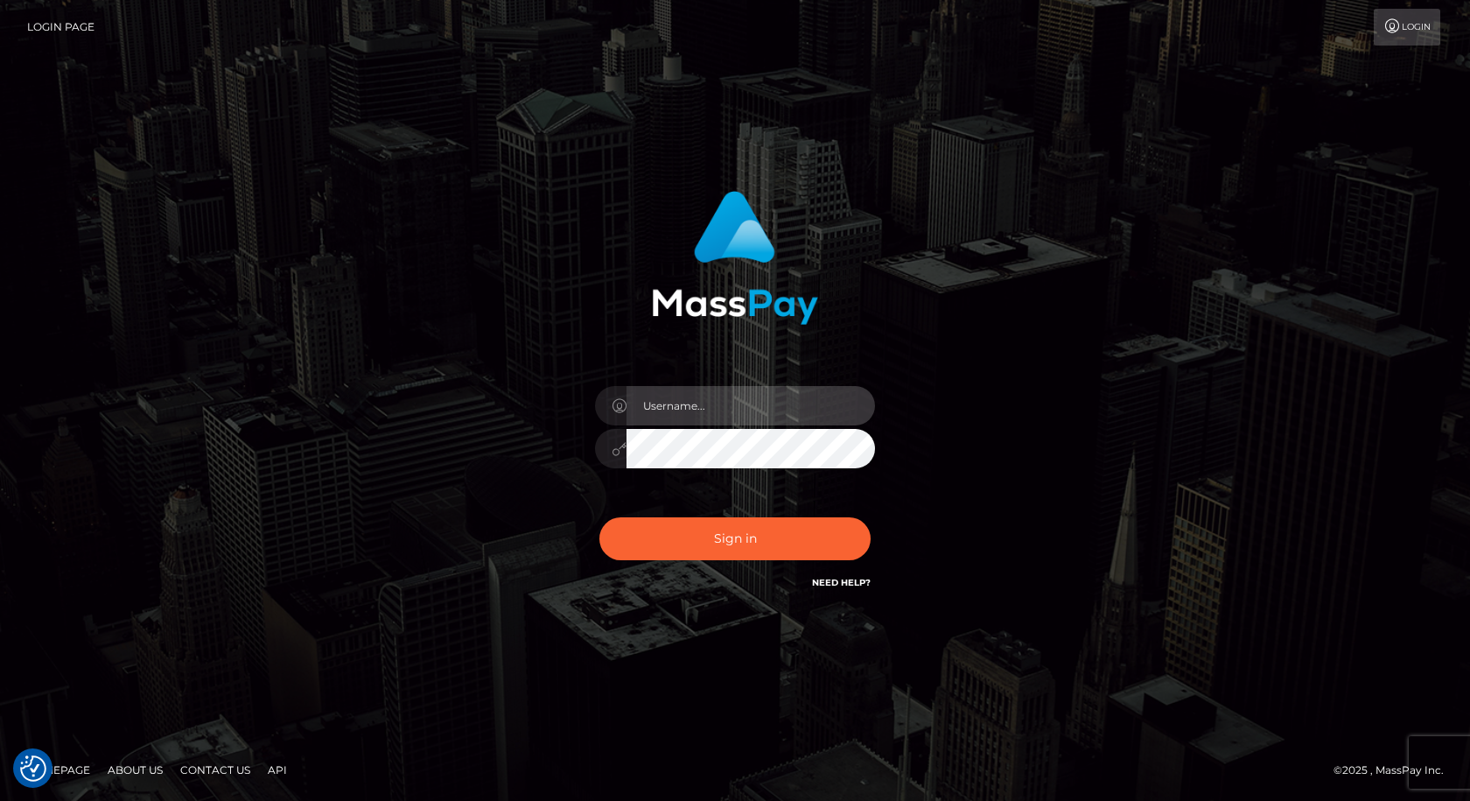
click at [692, 411] on input "text" at bounding box center [751, 405] width 249 height 39
type input "Mirasol.spree"
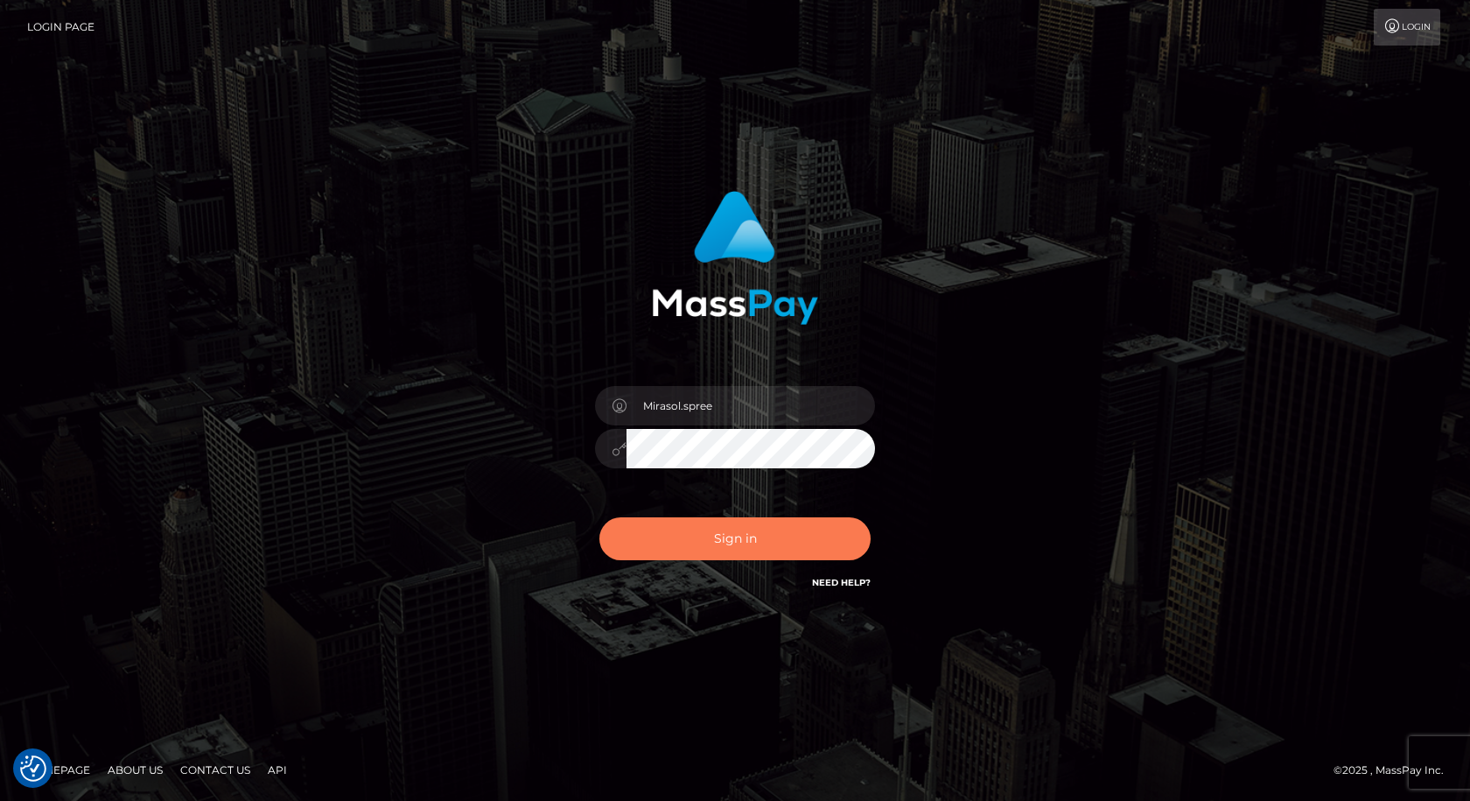
click at [768, 535] on button "Sign in" at bounding box center [735, 538] width 271 height 43
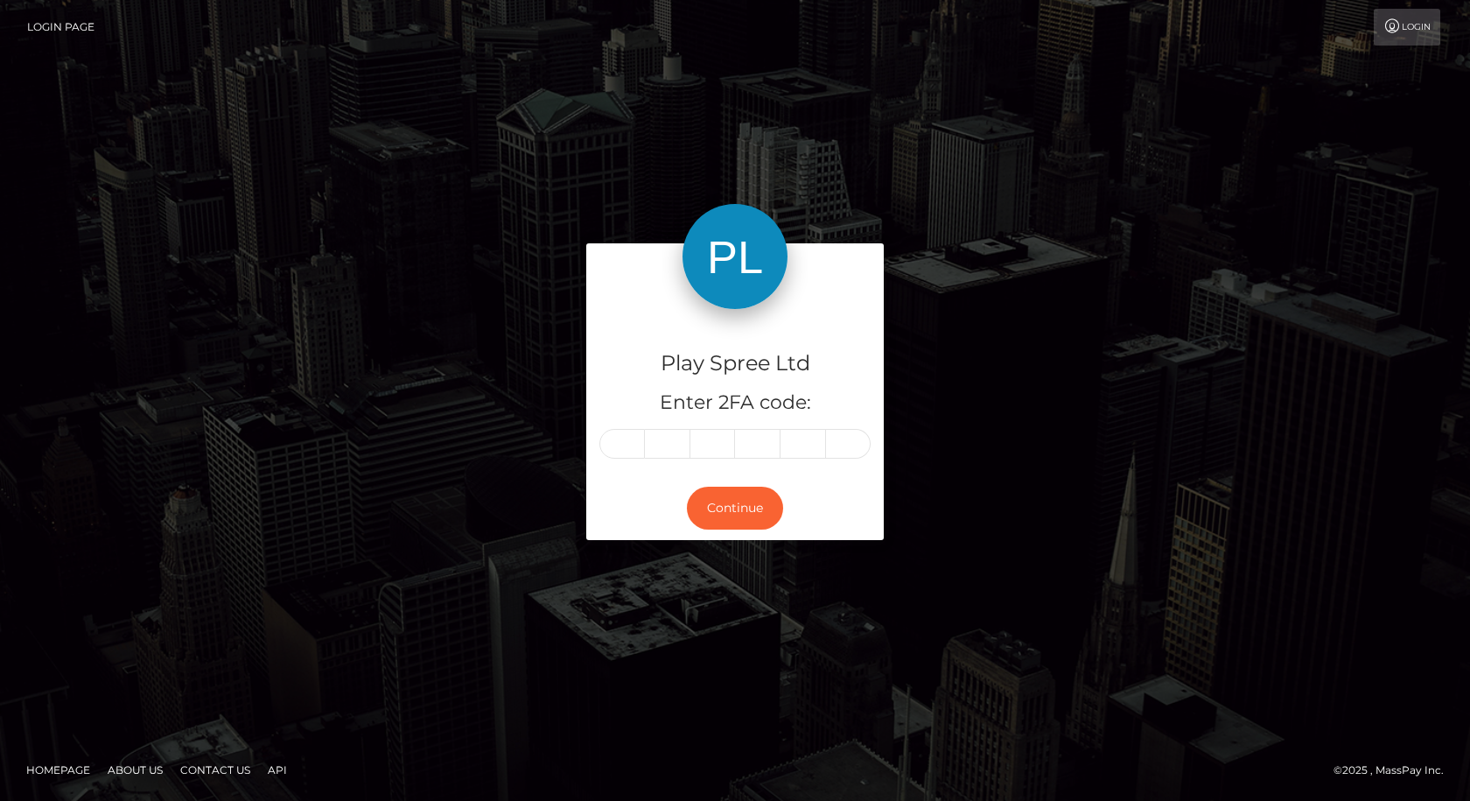
click at [637, 441] on input "text" at bounding box center [623, 444] width 46 height 30
type input "6"
type input "9"
type input "2"
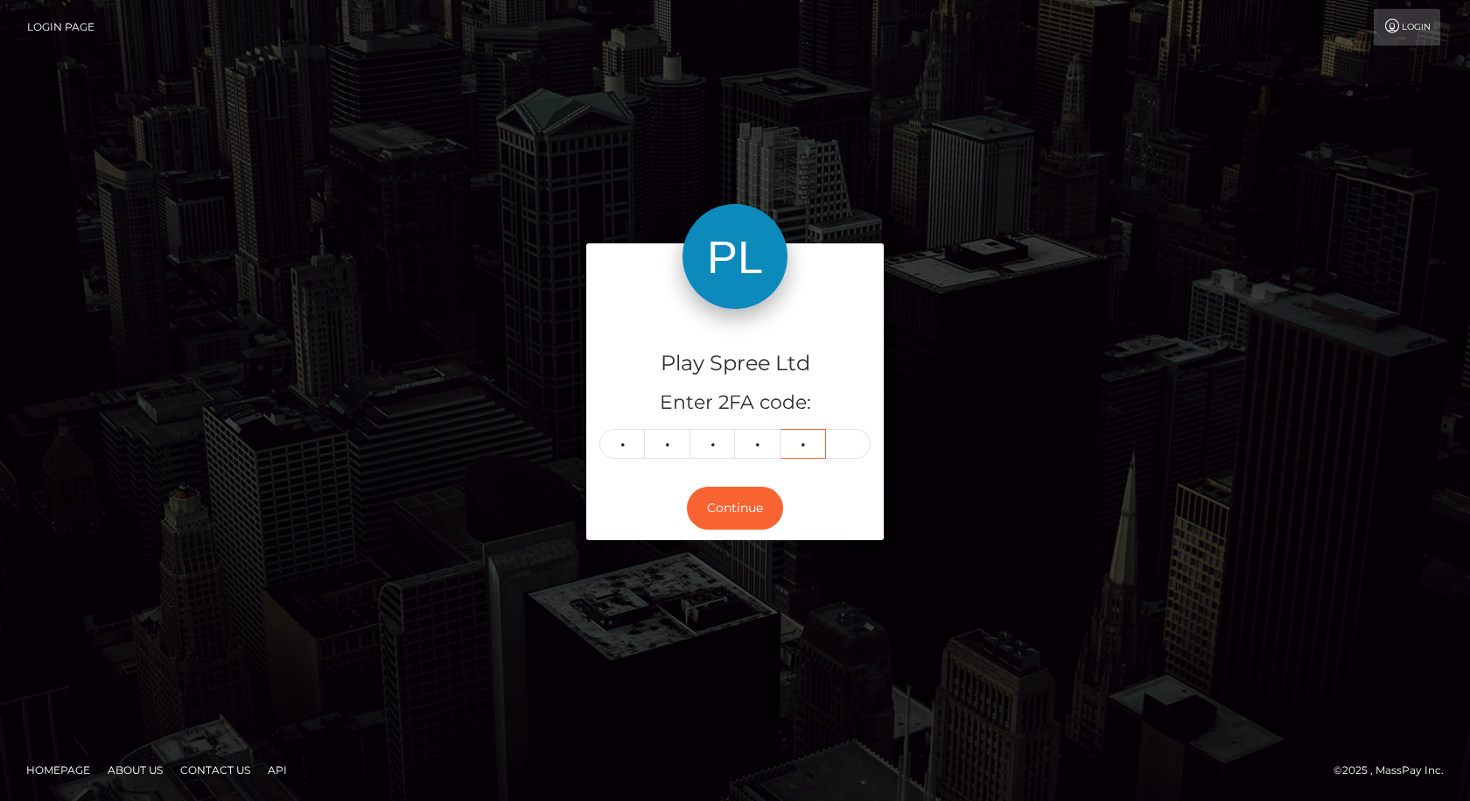
type input "9"
type input "3"
click at [746, 502] on button "Continue" at bounding box center [735, 508] width 96 height 43
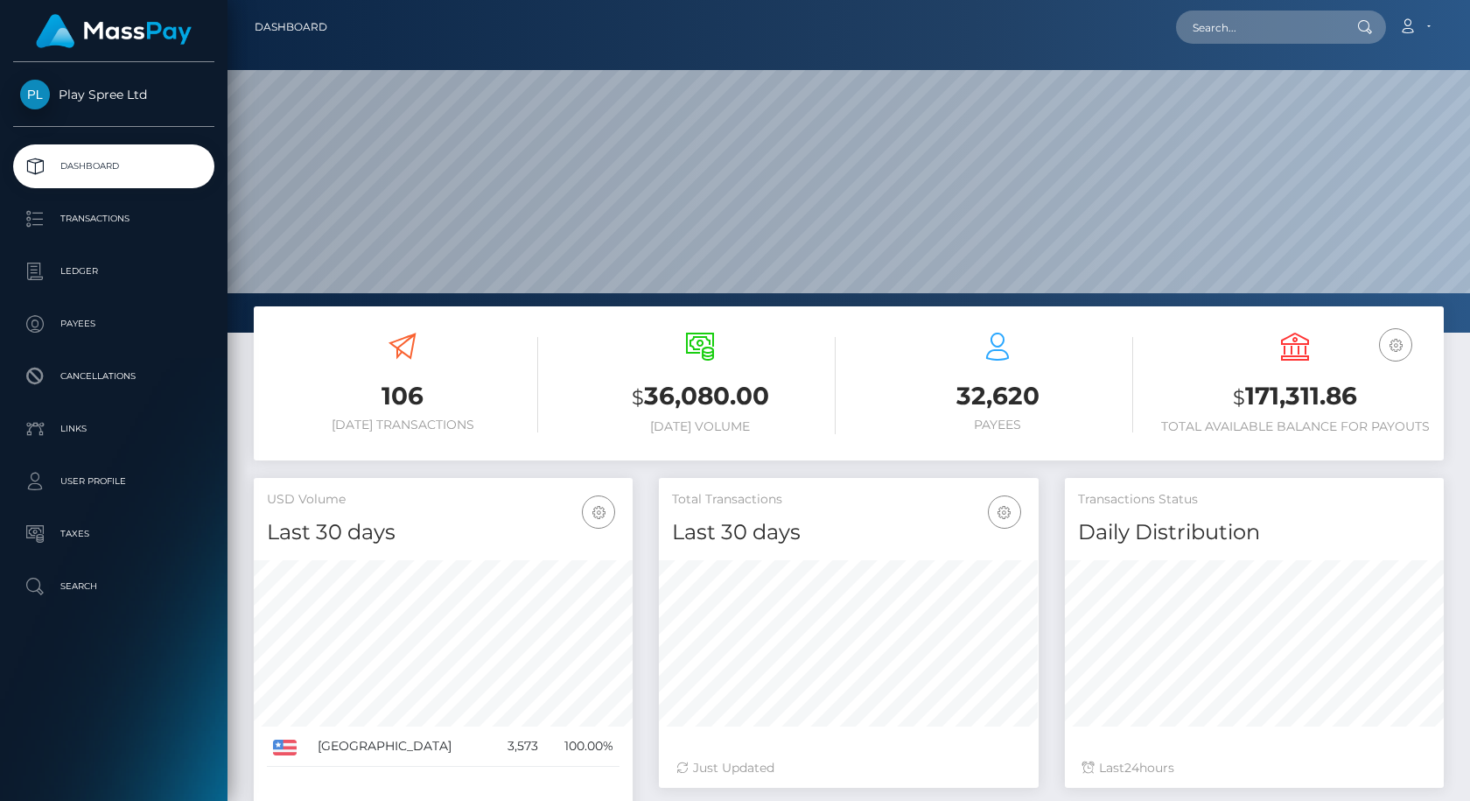
scroll to position [311, 380]
click at [1261, 17] on input "text" at bounding box center [1258, 27] width 165 height 33
paste input "319078"
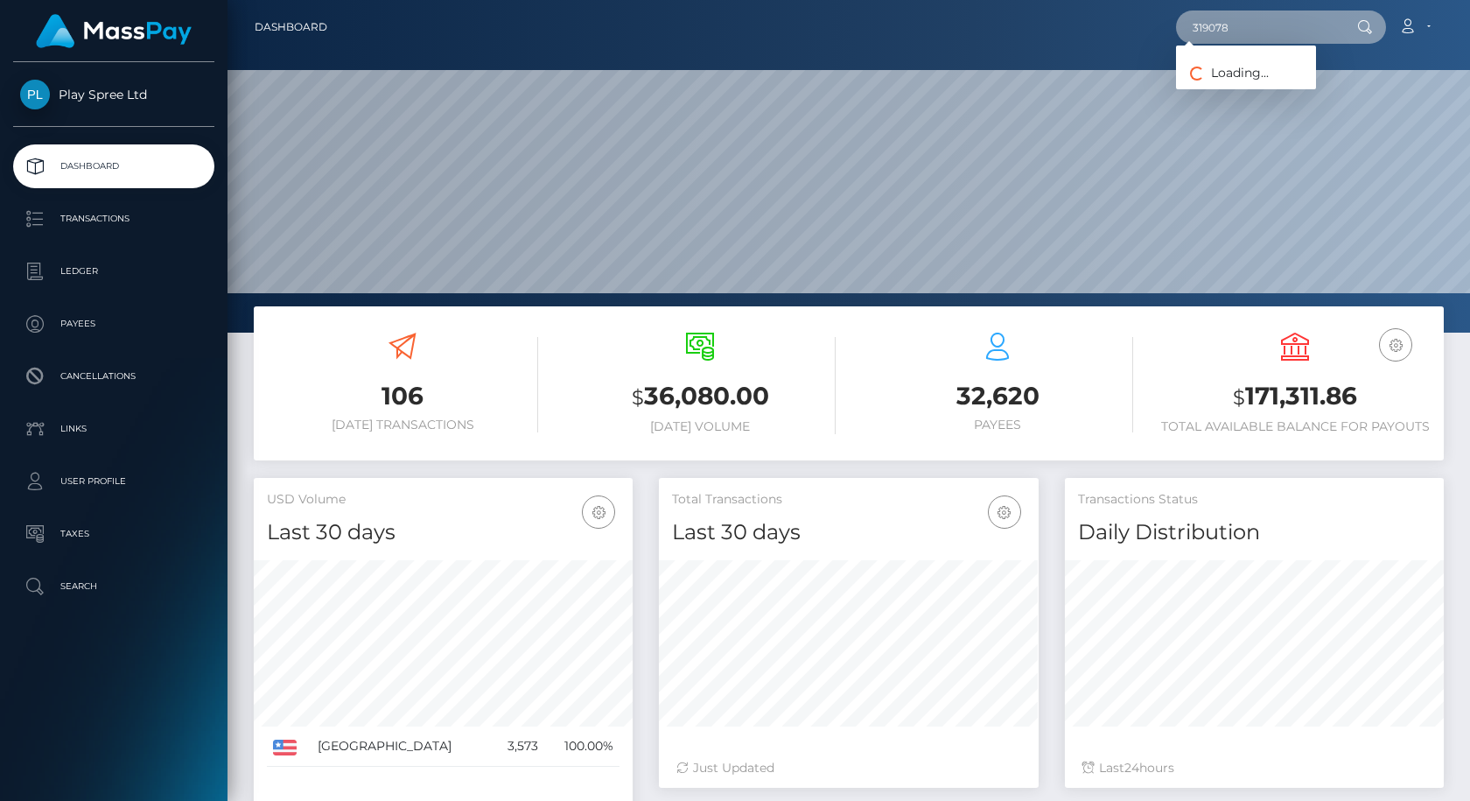
type input "319078"
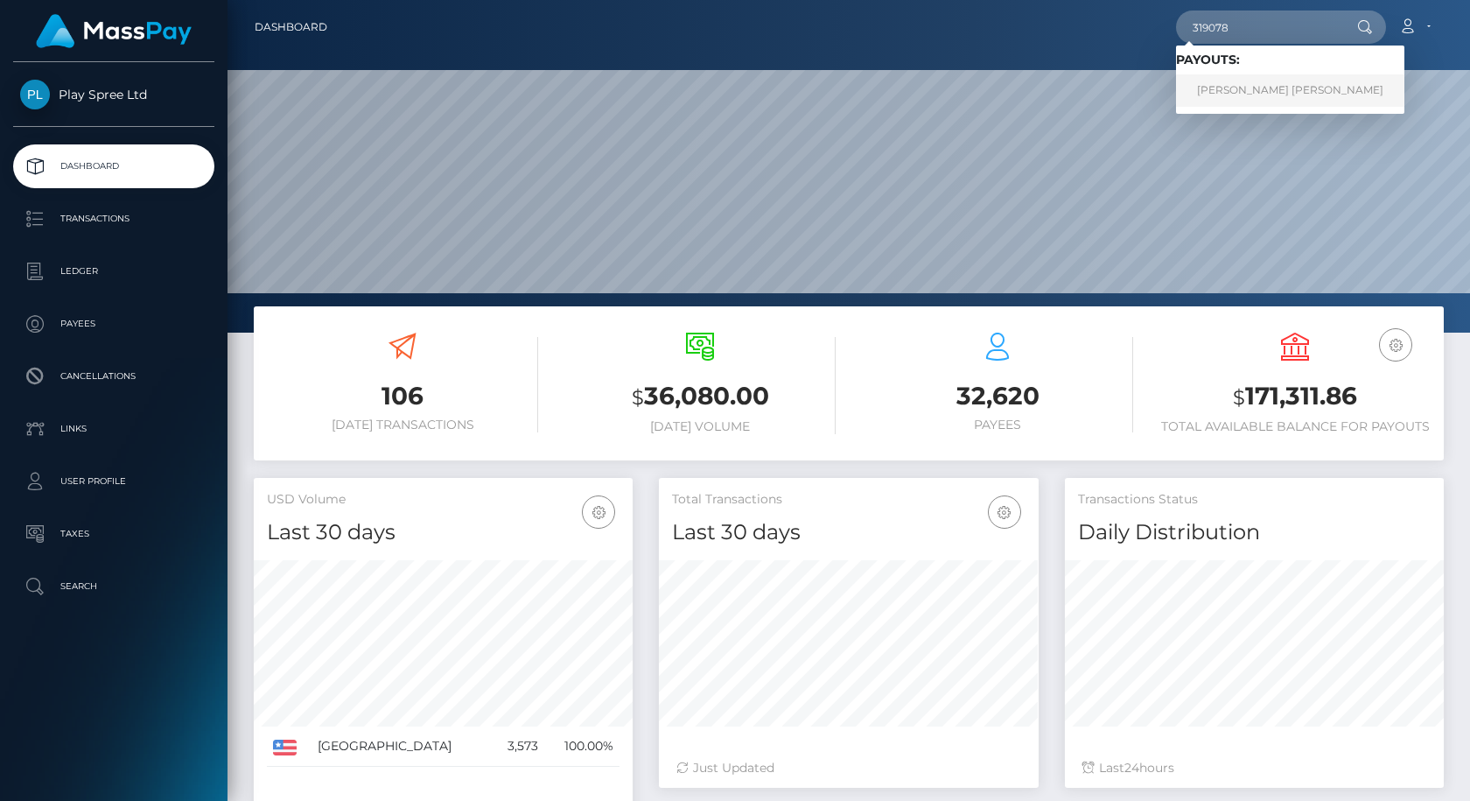
click at [1260, 81] on link "OLIVIA MARGARET MERRILL" at bounding box center [1290, 90] width 228 height 32
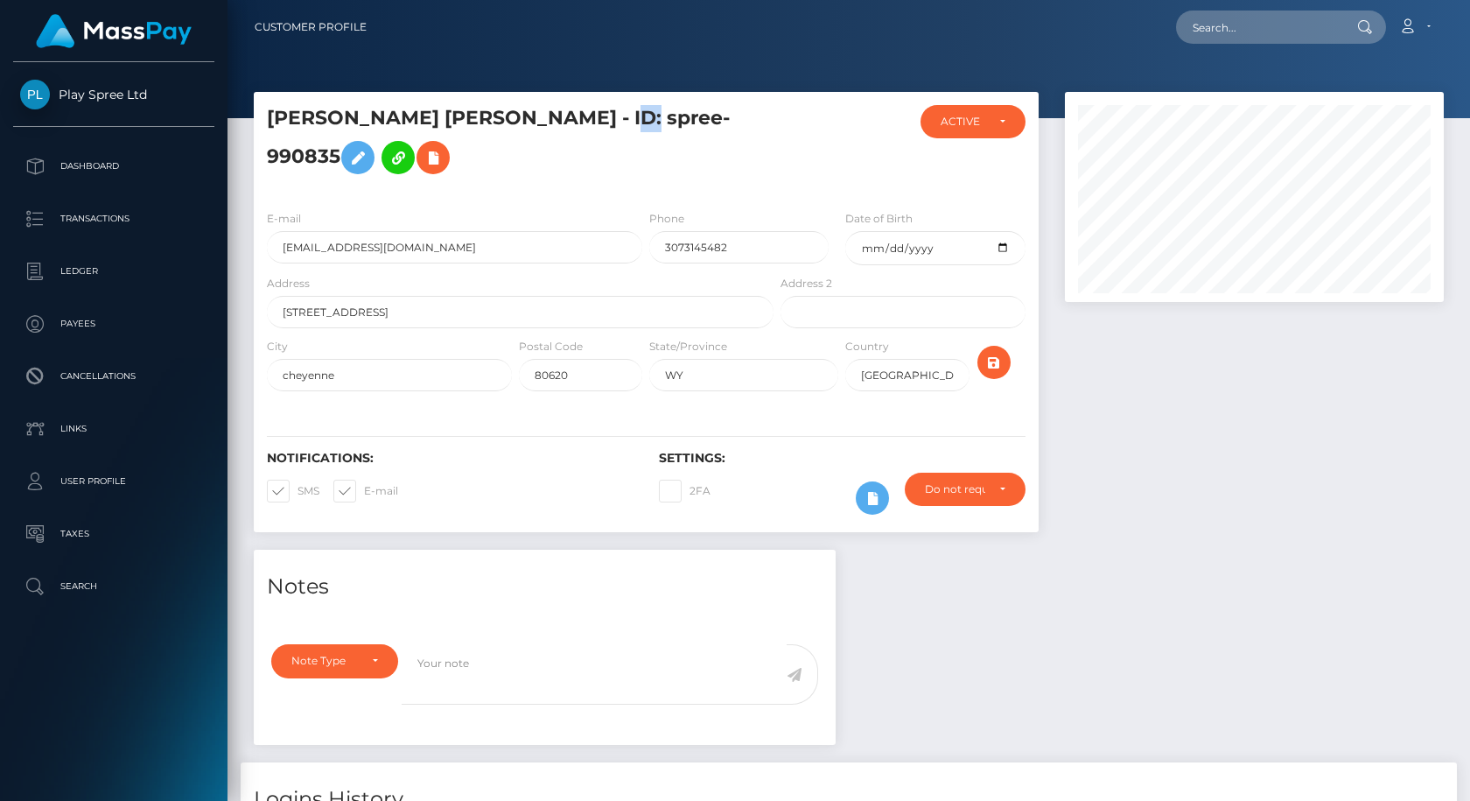
scroll to position [210, 380]
click at [740, 124] on h5 "[PERSON_NAME] [PERSON_NAME] - ID: spree-990835" at bounding box center [515, 144] width 497 height 78
drag, startPoint x: 397, startPoint y: 310, endPoint x: 251, endPoint y: 310, distance: 146.2
click at [251, 310] on div "[PERSON_NAME] [PERSON_NAME] - ID: spree-990835 ACTIVE DEACTIVE CLOSED ACTIVE" at bounding box center [646, 321] width 811 height 458
click at [361, 308] on input "[STREET_ADDRESS]" at bounding box center [520, 312] width 507 height 32
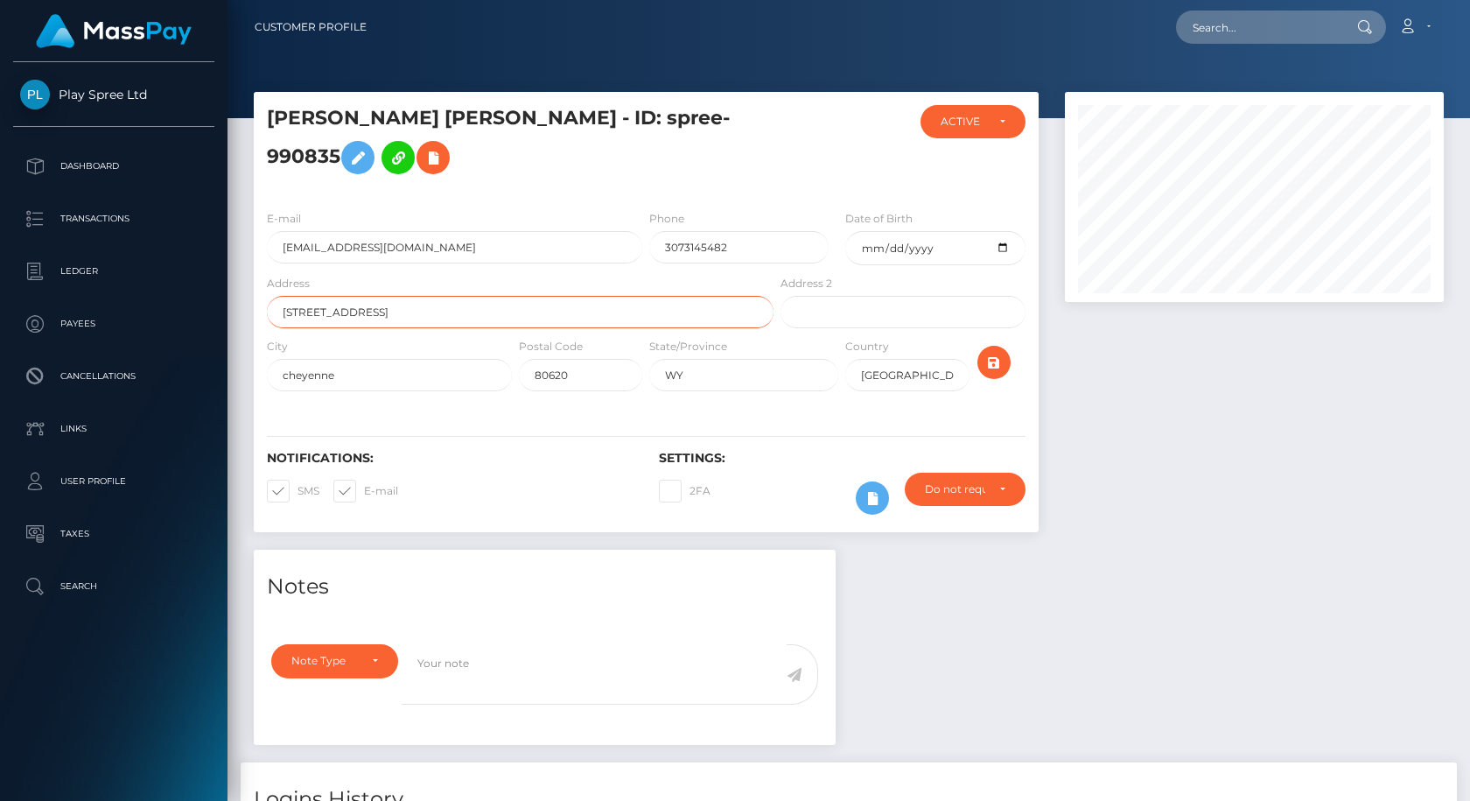
drag, startPoint x: 368, startPoint y: 315, endPoint x: 263, endPoint y: 323, distance: 106.2
click at [263, 323] on div "Address [STREET_ADDRESS]" at bounding box center [515, 305] width 523 height 63
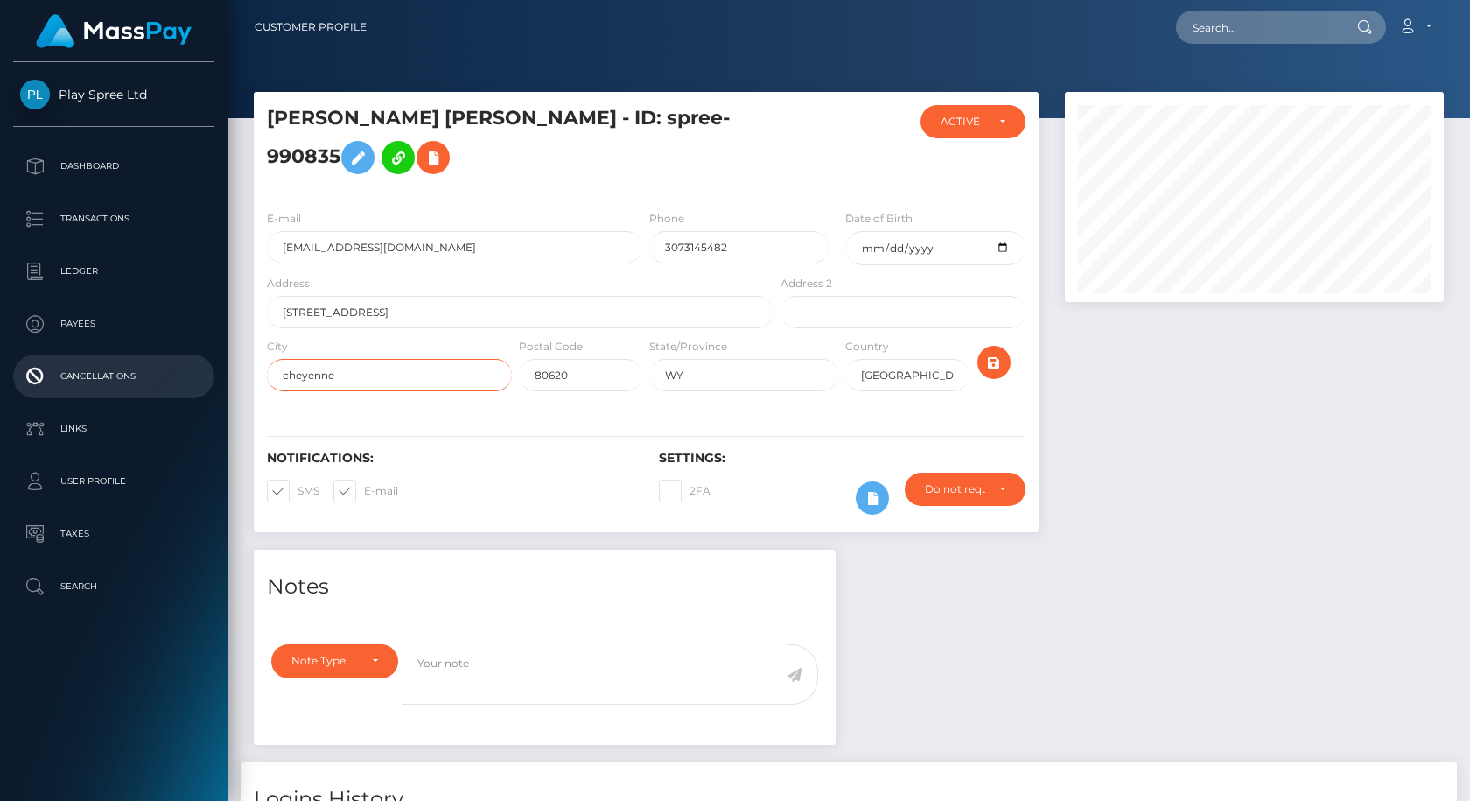
drag, startPoint x: 215, startPoint y: 381, endPoint x: 127, endPoint y: 382, distance: 88.4
click at [127, 382] on div "Play Spree Ltd Dashboard Transactions Ledger Payees Cancellations" at bounding box center [735, 400] width 1470 height 801
drag, startPoint x: 738, startPoint y: 368, endPoint x: 621, endPoint y: 382, distance: 118.1
click at [621, 382] on div "City cheyenne Postal Code 80620 State/Province WY" at bounding box center [646, 368] width 785 height 63
click at [570, 380] on input "80620" at bounding box center [580, 375] width 123 height 32
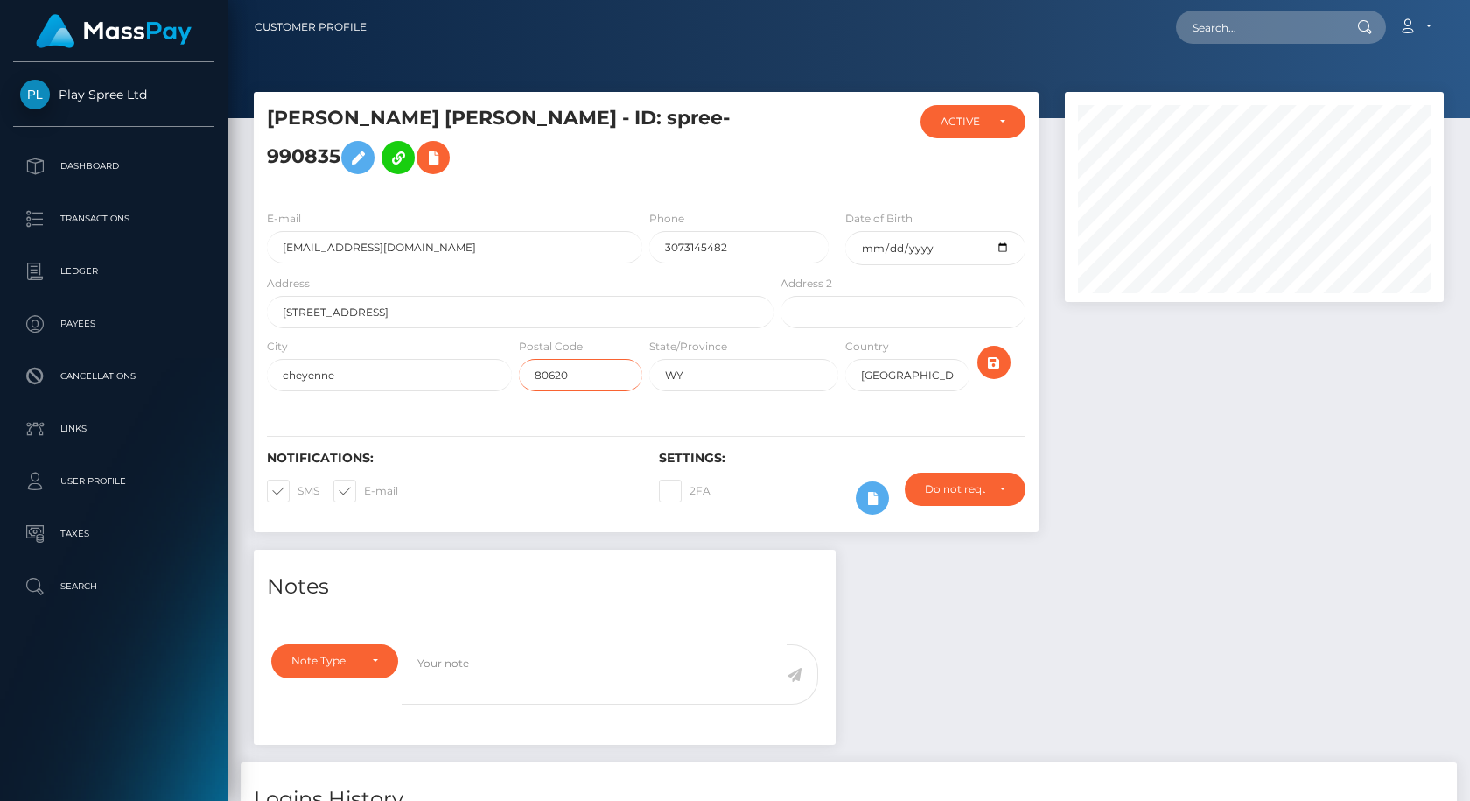
drag, startPoint x: 580, startPoint y: 379, endPoint x: 480, endPoint y: 389, distance: 101.1
click at [480, 389] on div "City cheyenne Postal Code 80620 State/Province WY" at bounding box center [646, 368] width 785 height 63
click at [885, 369] on input "[GEOGRAPHIC_DATA]" at bounding box center [907, 375] width 123 height 32
drag, startPoint x: 869, startPoint y: 369, endPoint x: 819, endPoint y: 369, distance: 49.9
click at [819, 369] on div "City cheyenne Postal Code 80620 State/Province WY" at bounding box center [646, 368] width 785 height 63
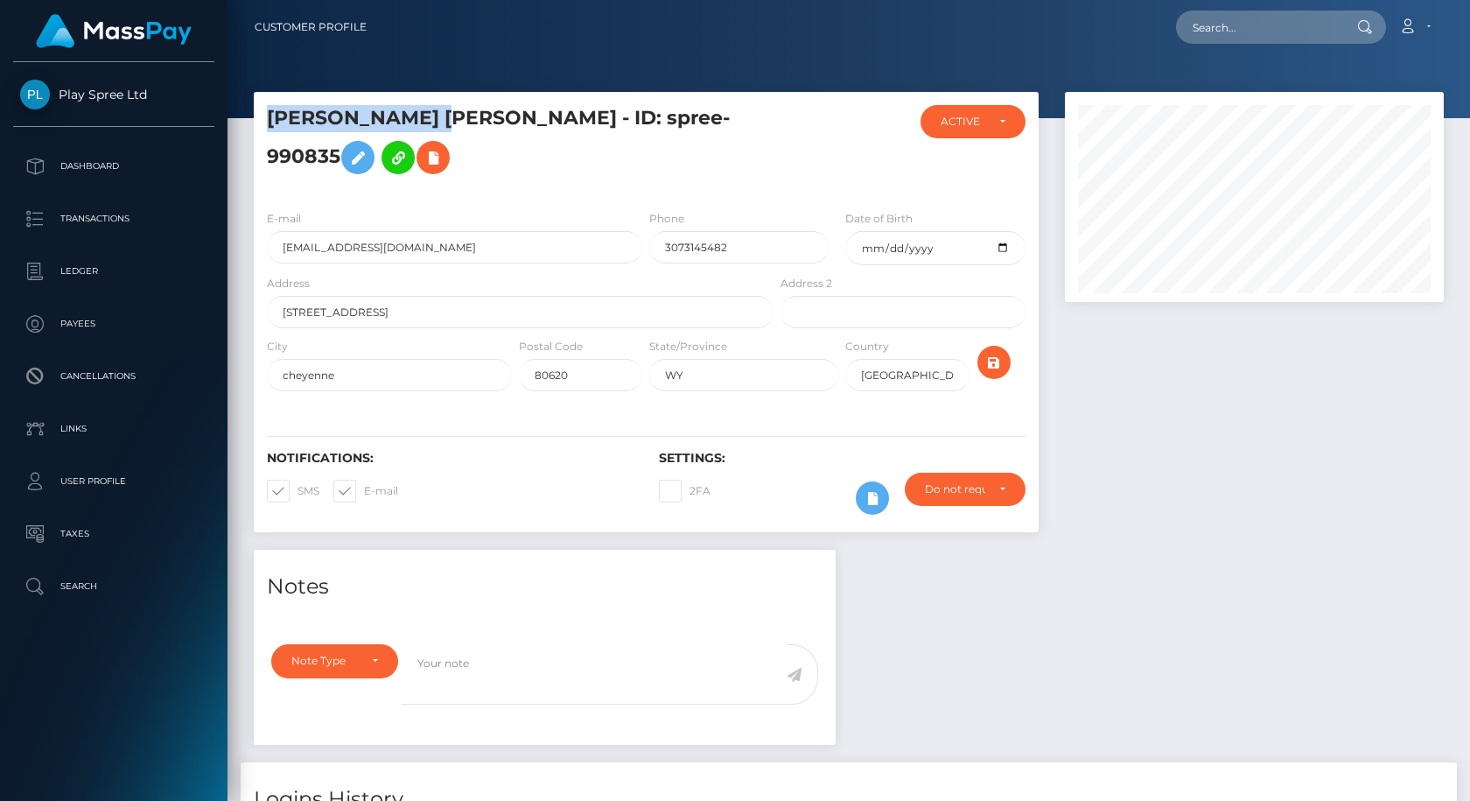
drag, startPoint x: 454, startPoint y: 112, endPoint x: 258, endPoint y: 123, distance: 196.4
click at [258, 123] on div "[PERSON_NAME] [PERSON_NAME] - ID: spree-990835" at bounding box center [515, 150] width 523 height 91
copy h5 "[PERSON_NAME] [PERSON_NAME]"
drag, startPoint x: 462, startPoint y: 121, endPoint x: 550, endPoint y: 119, distance: 87.5
click at [550, 119] on h5 "[PERSON_NAME] [PERSON_NAME] - ID: spree-990835" at bounding box center [515, 144] width 497 height 78
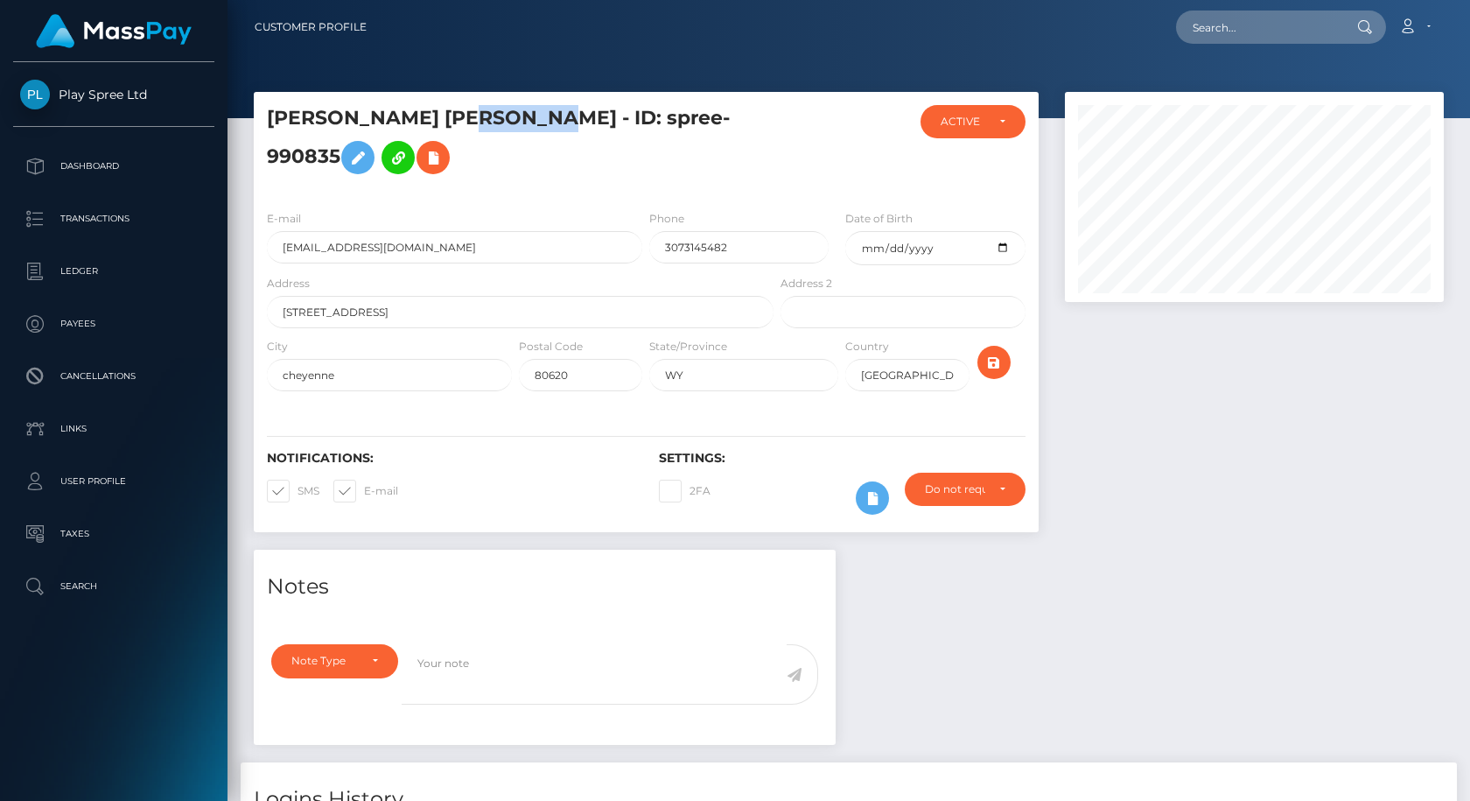
copy h5 "[PERSON_NAME]"
drag, startPoint x: 458, startPoint y: 252, endPoint x: 200, endPoint y: 274, distance: 258.3
click at [200, 274] on div "Play Spree Ltd Dashboard Transactions Ledger Payees Cancellations" at bounding box center [735, 400] width 1470 height 801
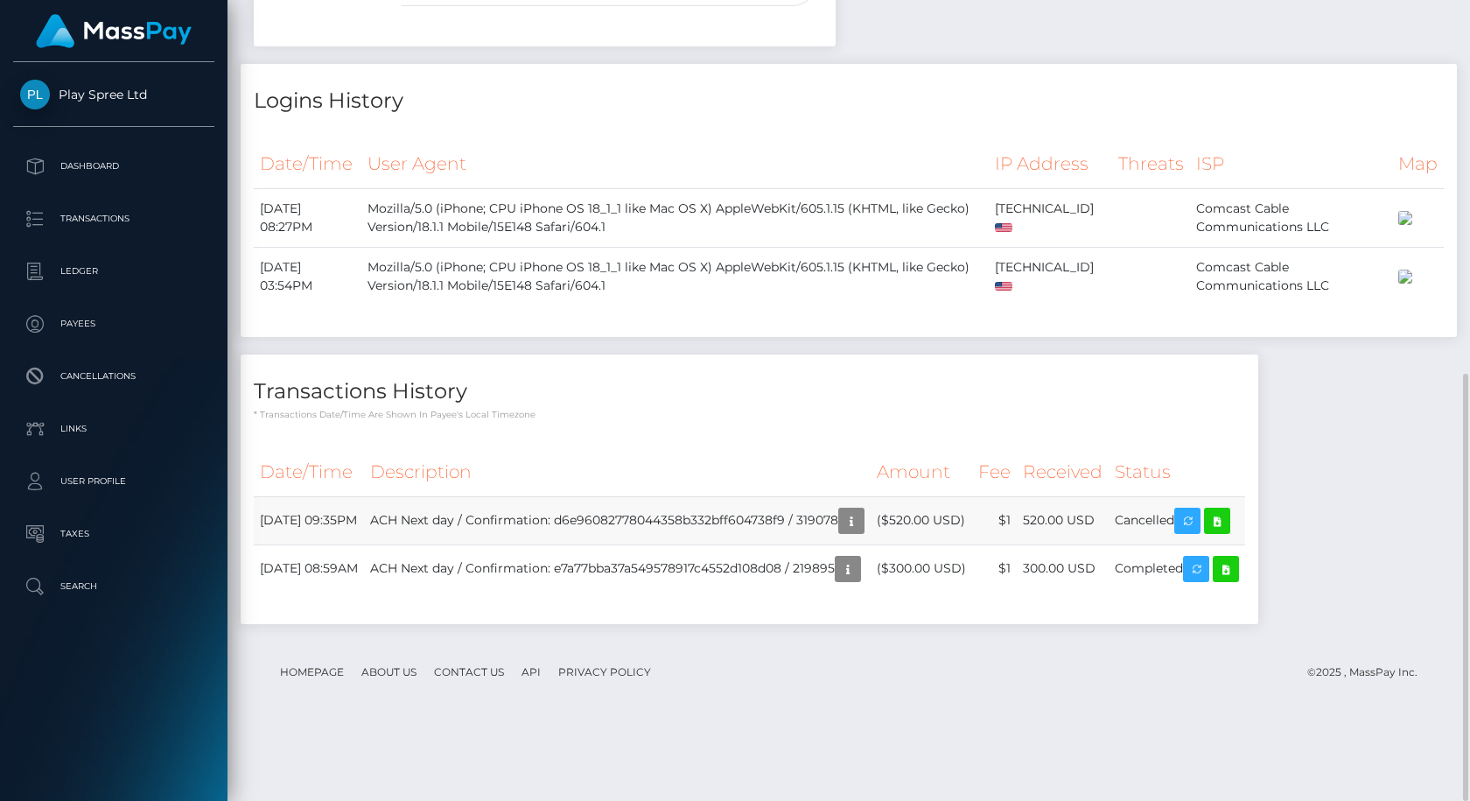
drag, startPoint x: 1063, startPoint y: 591, endPoint x: 1109, endPoint y: 597, distance: 45.9
click at [1109, 544] on td "520.00 USD" at bounding box center [1063, 520] width 92 height 48
copy td "520.00"
click at [1065, 544] on td "520.00 USD" at bounding box center [1063, 520] width 92 height 48
click at [1076, 544] on td "520.00 USD" at bounding box center [1063, 520] width 92 height 48
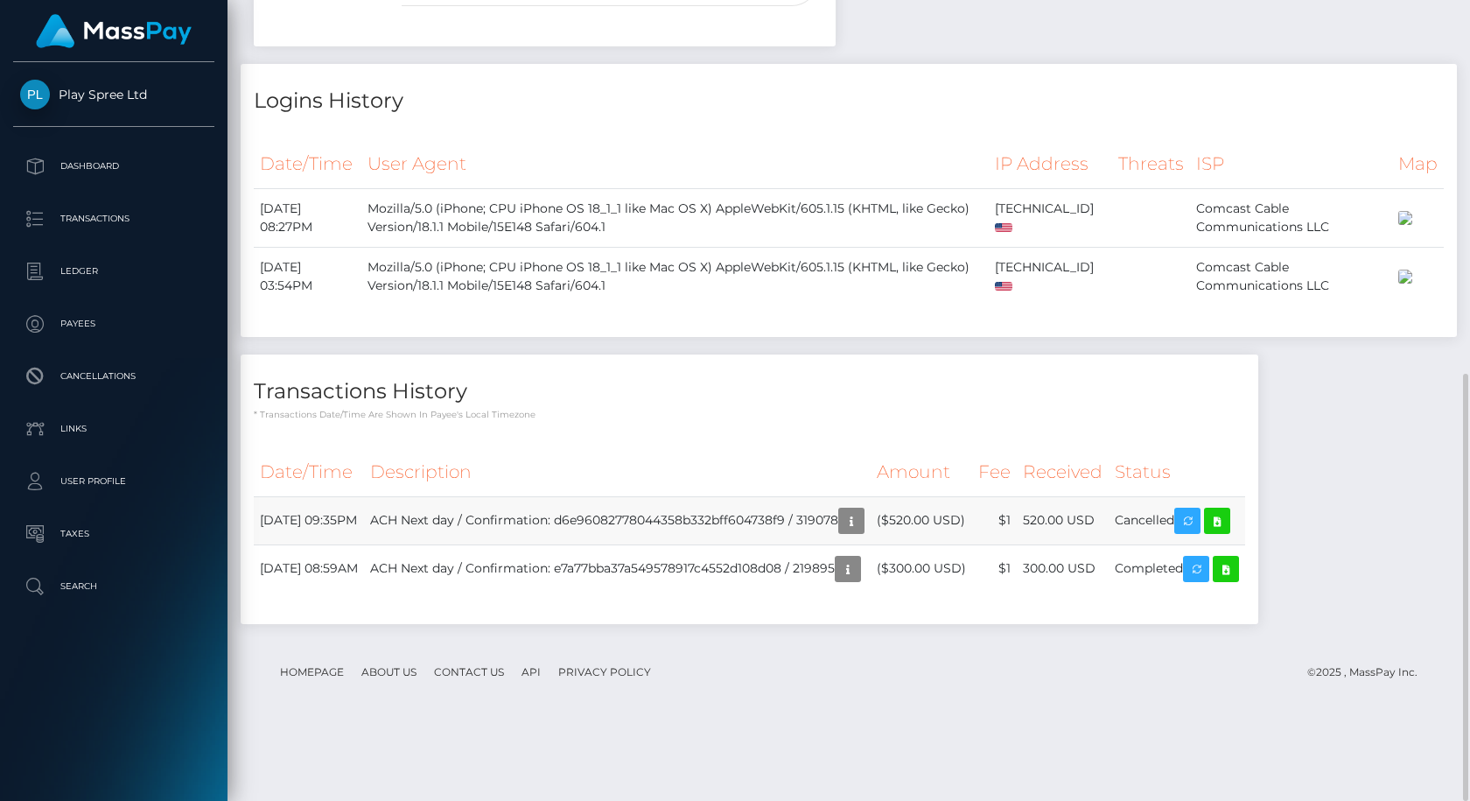
drag, startPoint x: 1064, startPoint y: 590, endPoint x: 1089, endPoint y: 587, distance: 24.6
click at [1089, 544] on td "520.00 USD" at bounding box center [1063, 520] width 92 height 48
copy td "520"
drag, startPoint x: 1157, startPoint y: 600, endPoint x: 1116, endPoint y: 598, distance: 41.2
click at [1116, 544] on tr "[DATE] 09:35PM ACH Next day / Confirmation: d6e96082778044358b332bff604738f9 / …" at bounding box center [750, 520] width 992 height 48
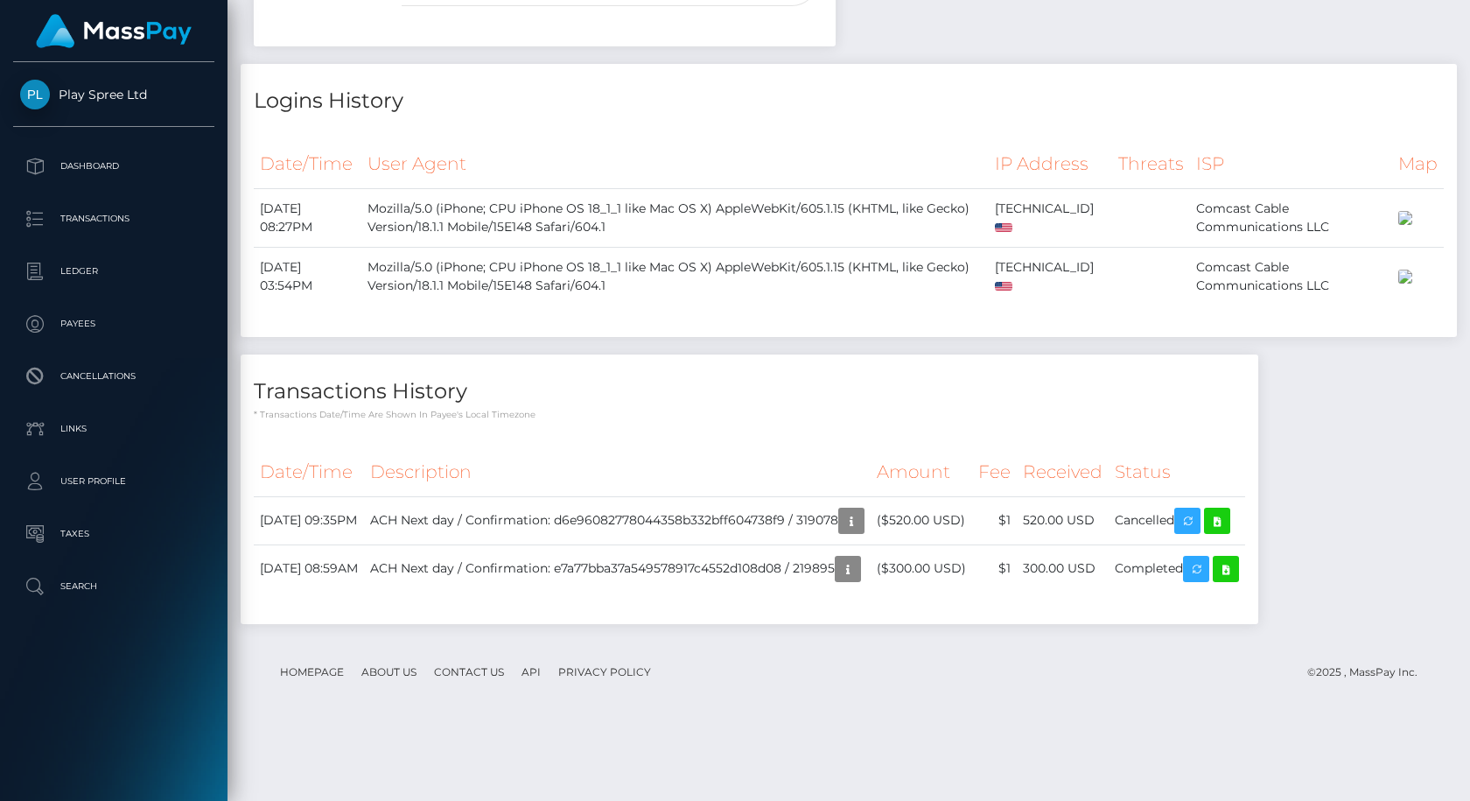
copy tr "USD"
drag, startPoint x: 845, startPoint y: 591, endPoint x: 881, endPoint y: 592, distance: 36.8
click at [871, 544] on td "ACH Next day / Confirmation: d6e96082778044358b332bff604738f9 / 319078" at bounding box center [617, 520] width 507 height 48
copy td "319078"
click at [862, 532] on icon "button" at bounding box center [851, 521] width 21 height 22
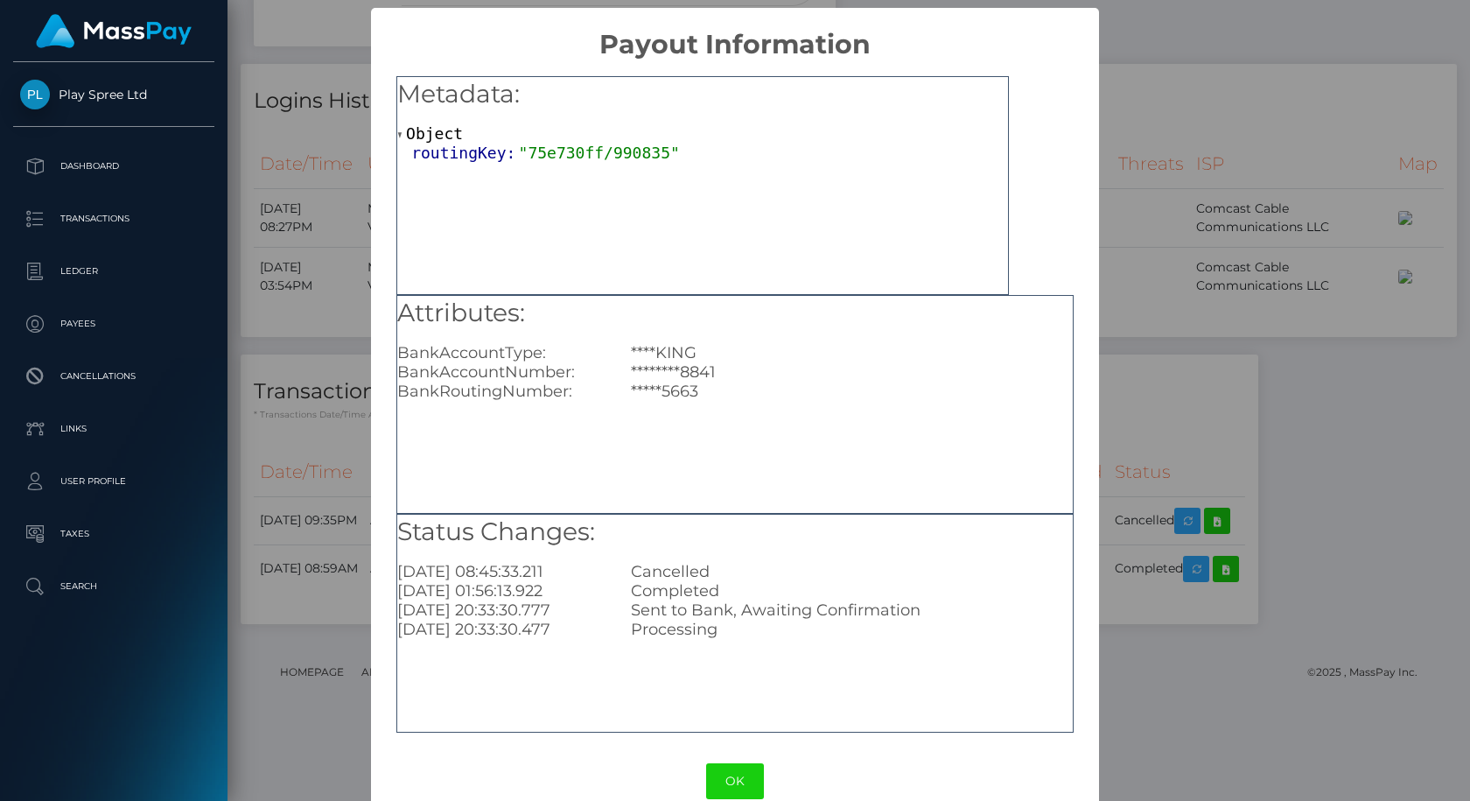
drag, startPoint x: 1238, startPoint y: 523, endPoint x: 1260, endPoint y: 537, distance: 26.0
click at [1239, 523] on div "× Payout Information Metadata: Object routingKey: "75e730ff/990835" Attributes:…" at bounding box center [735, 400] width 1470 height 801
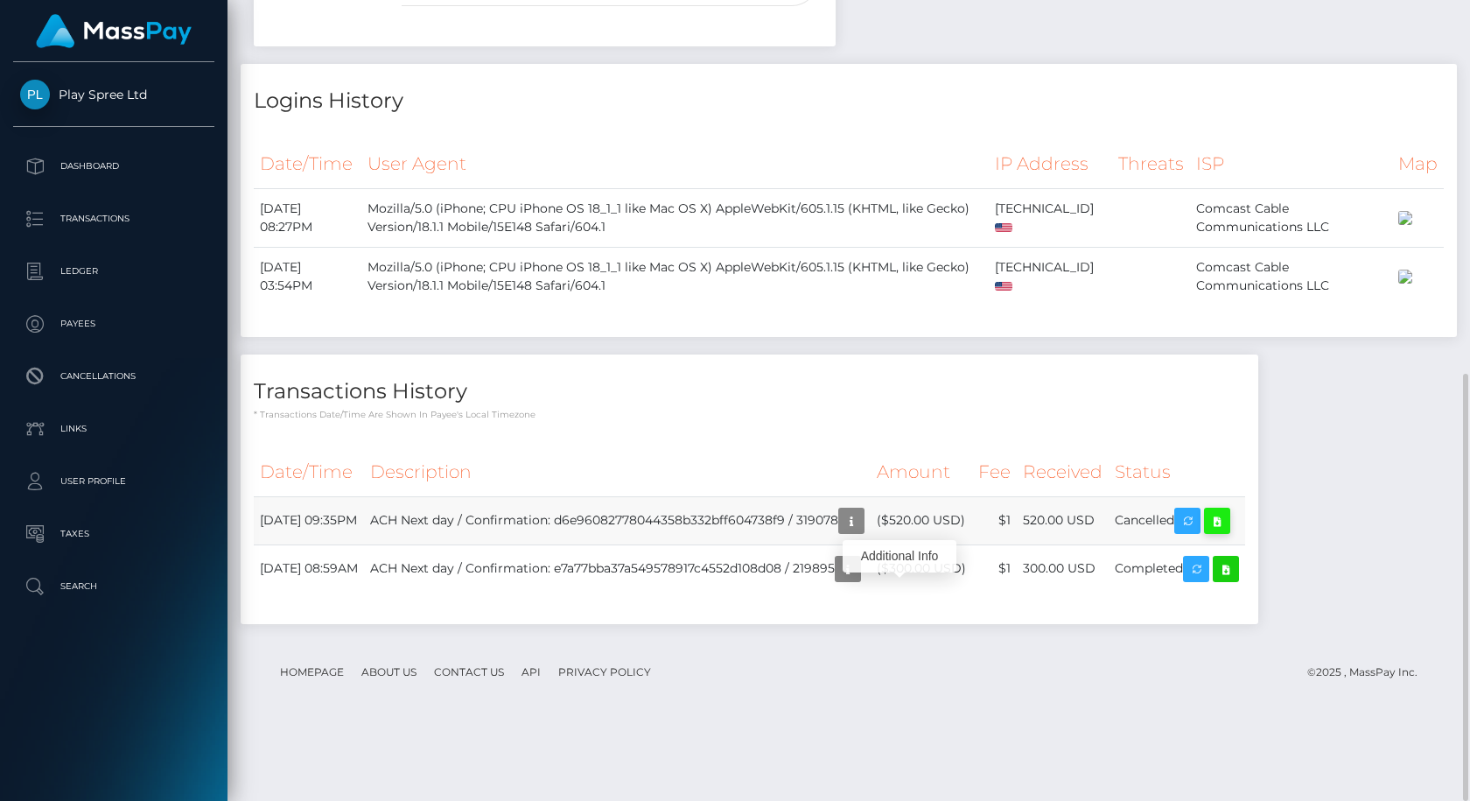
click at [1228, 532] on icon at bounding box center [1217, 521] width 21 height 22
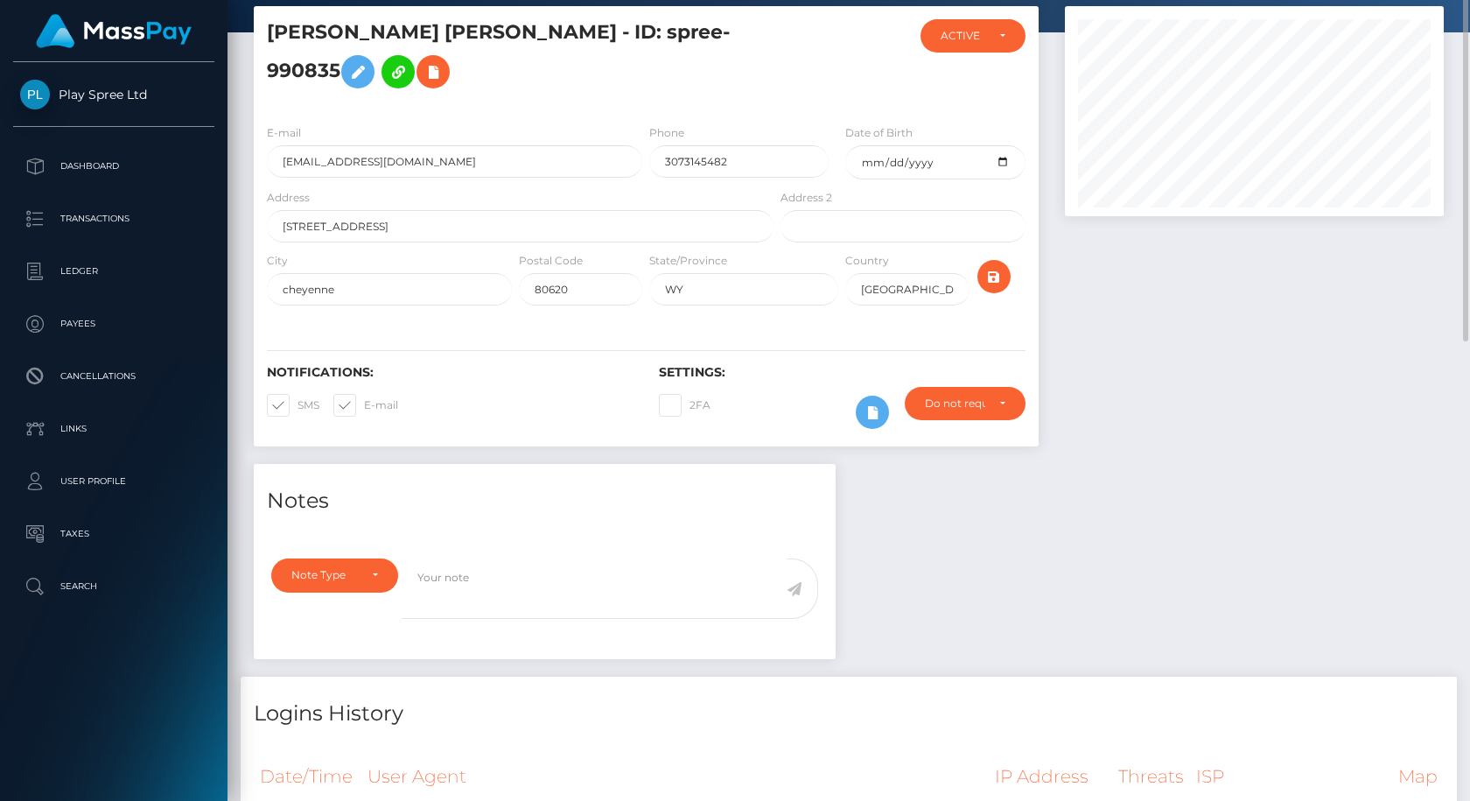
scroll to position [0, 0]
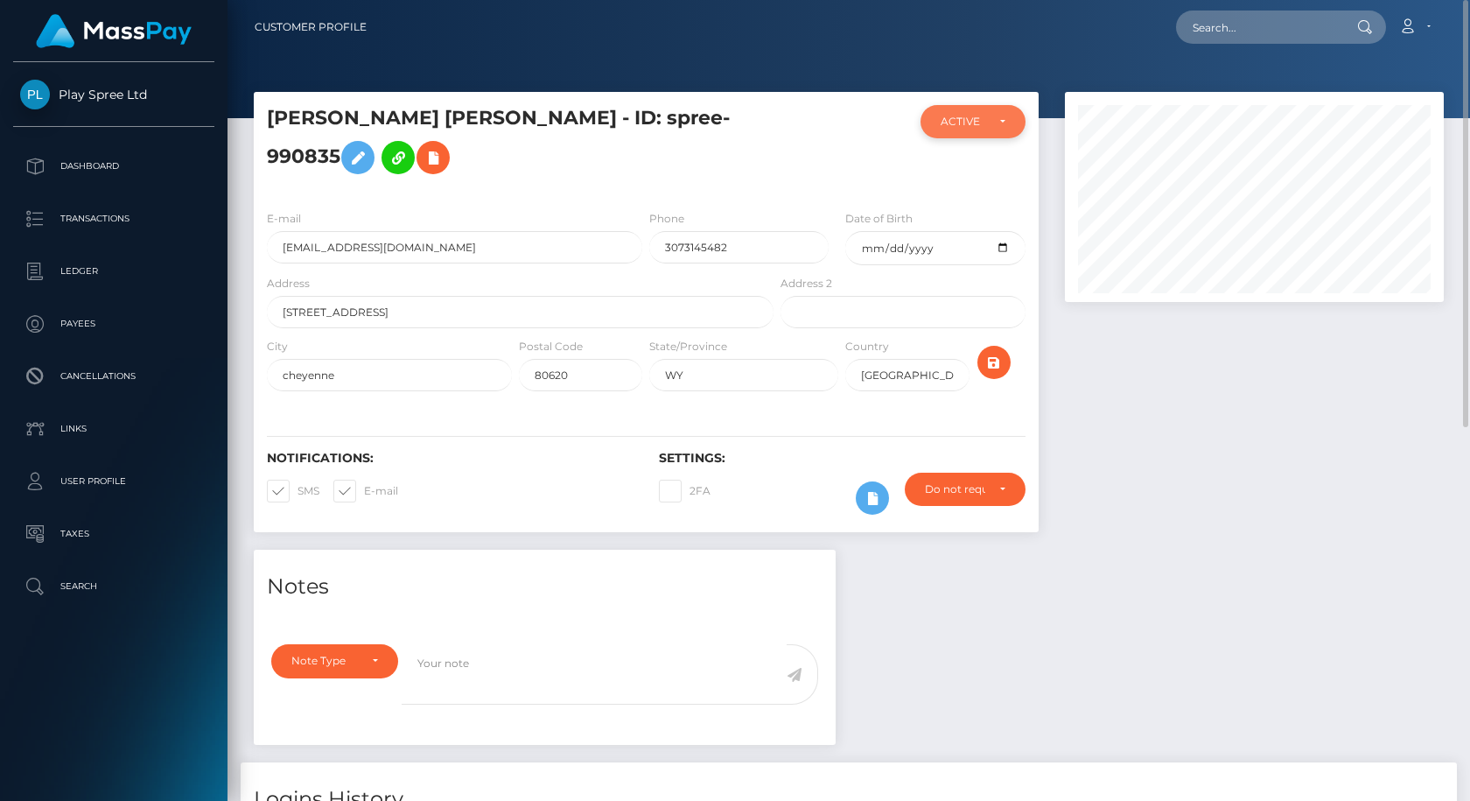
click at [1012, 137] on div "ACTIVE" at bounding box center [973, 121] width 104 height 33
click at [1275, 449] on div at bounding box center [1254, 321] width 405 height 458
